Goal: Check status: Check status

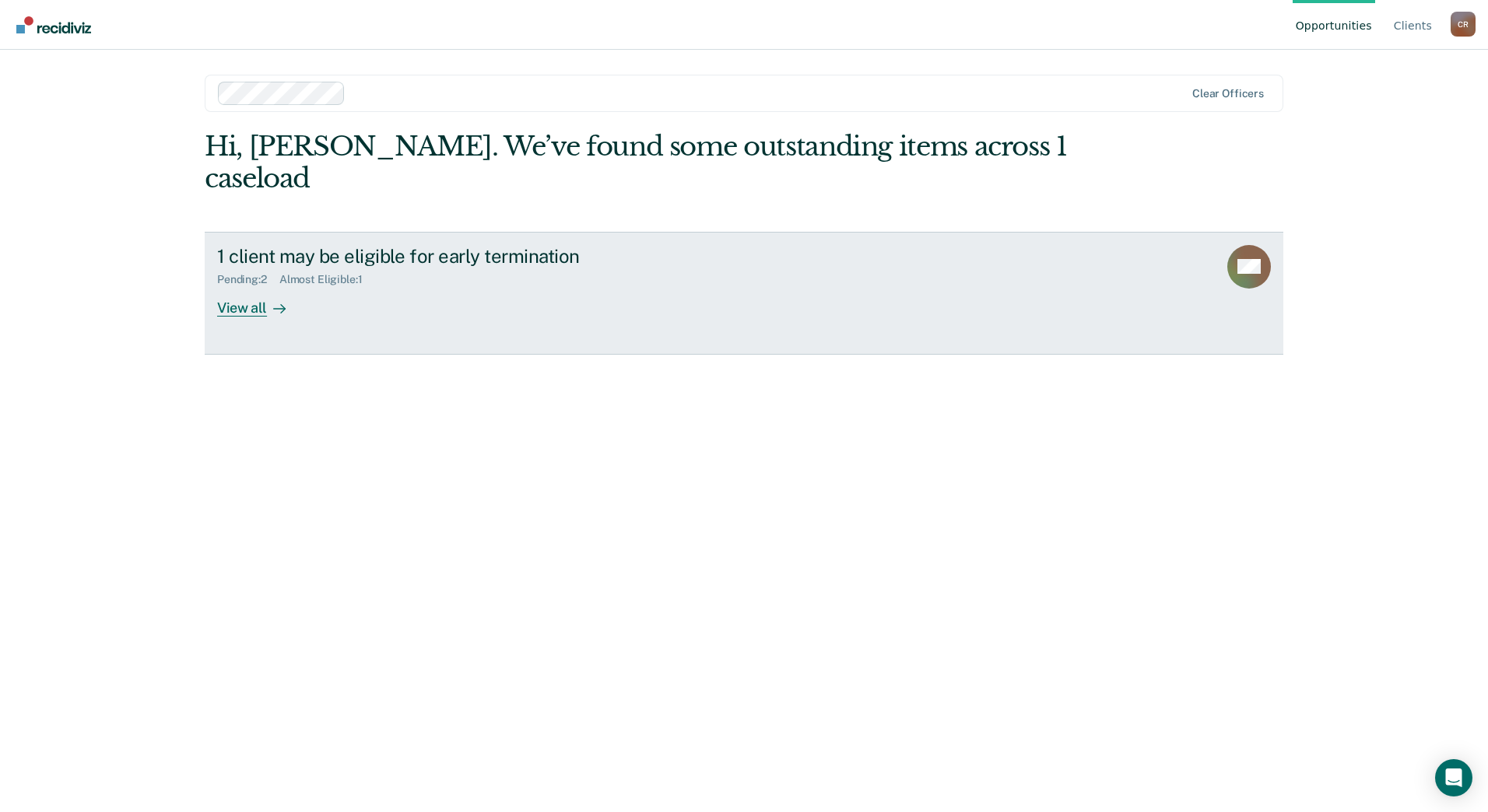
click at [257, 273] on div "Pending : 2" at bounding box center [248, 280] width 62 height 14
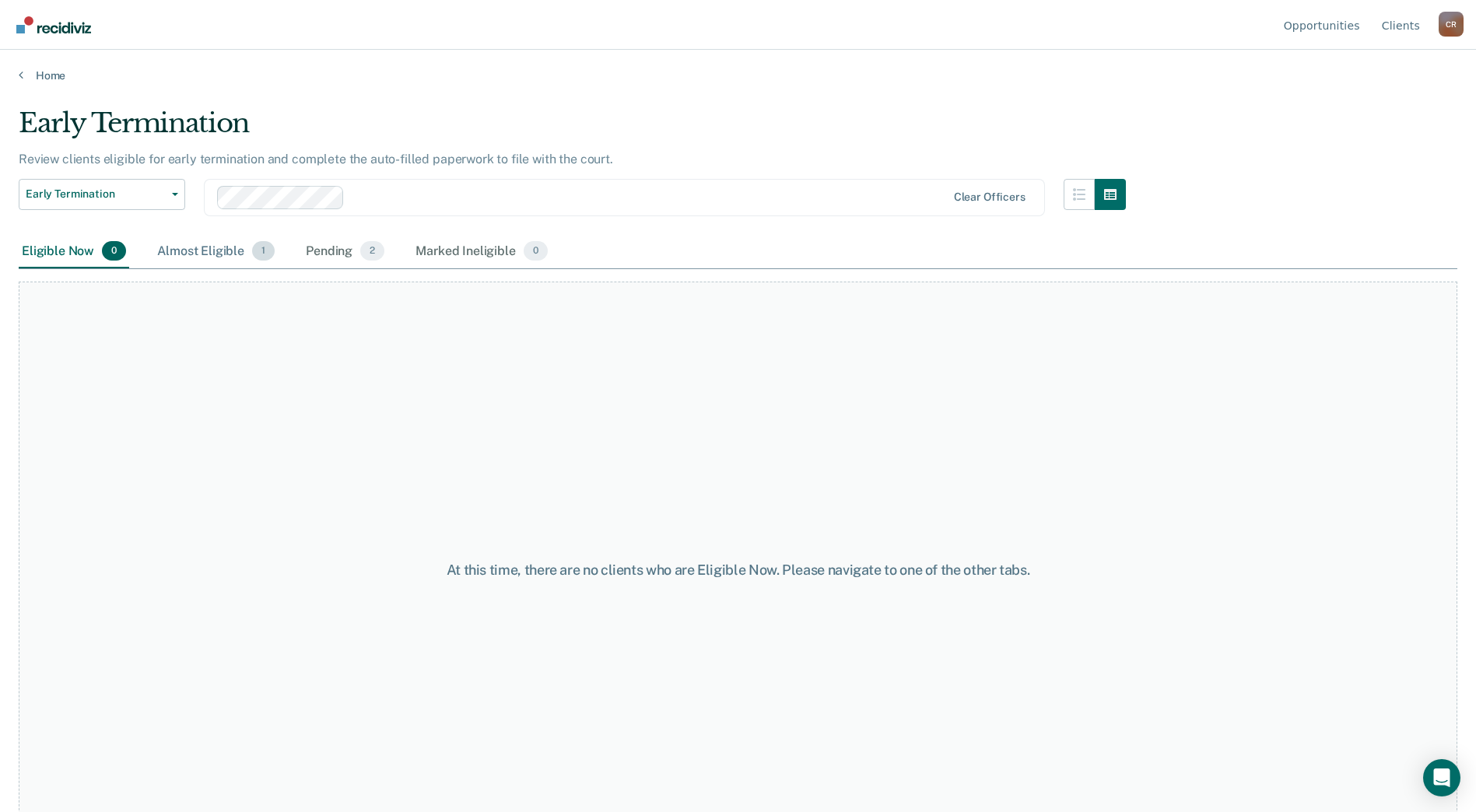
click at [207, 247] on div "Almost Eligible 1" at bounding box center [216, 253] width 124 height 34
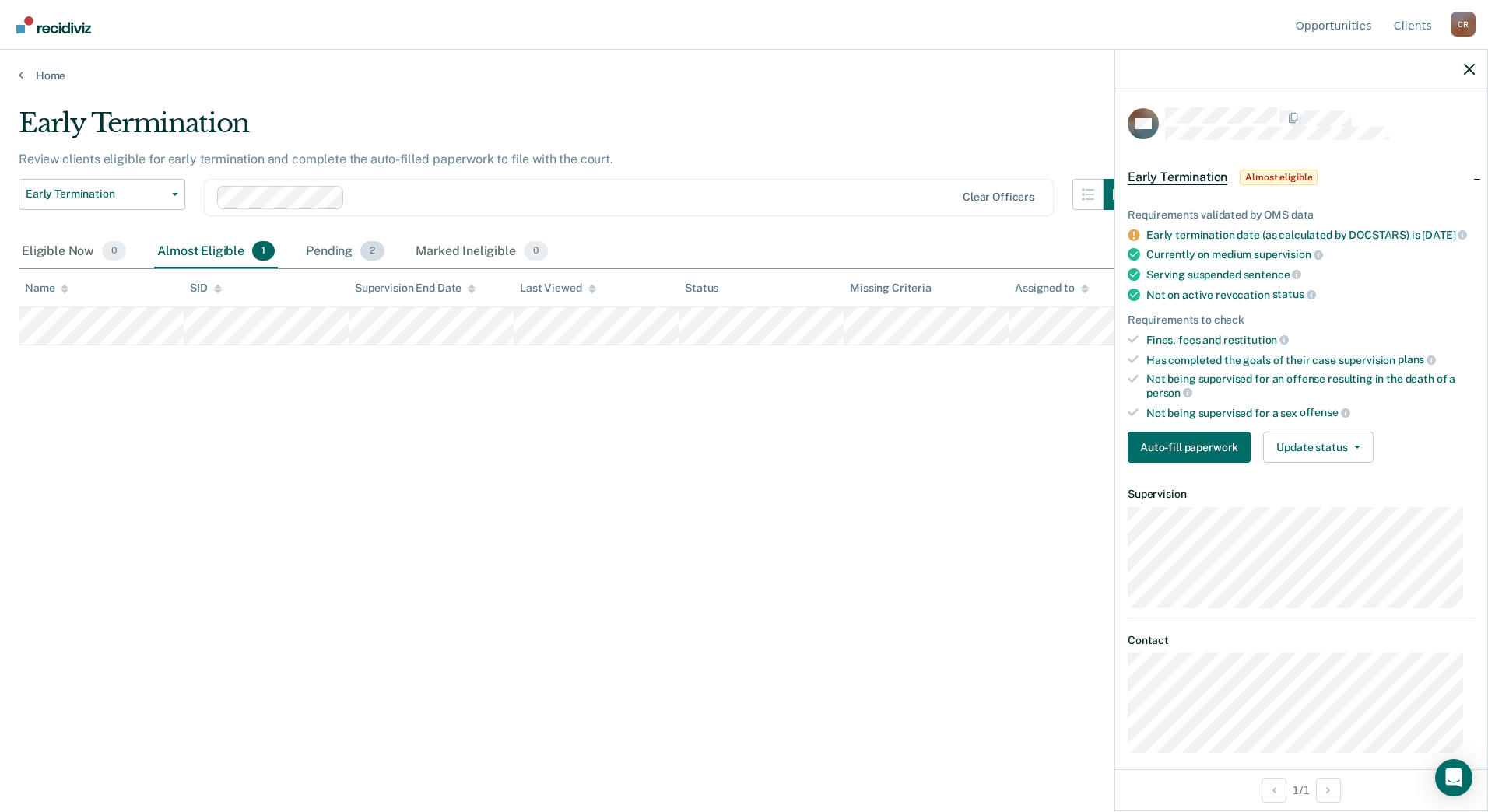
click at [335, 242] on div "Pending 2" at bounding box center [345, 253] width 85 height 34
